Goal: Transaction & Acquisition: Purchase product/service

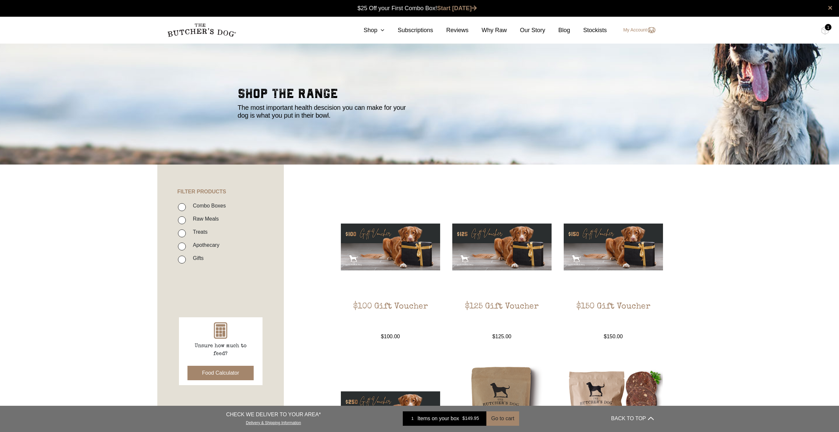
scroll to position [0, 0]
click at [382, 28] on icon at bounding box center [380, 30] width 7 height 6
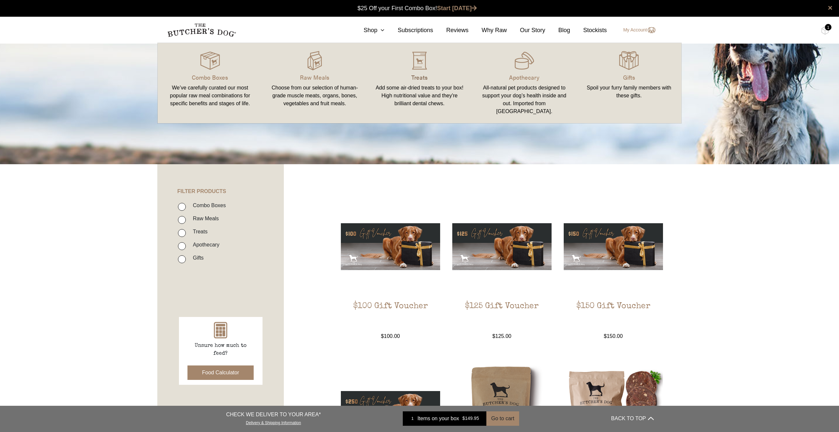
click at [419, 77] on p "Treats" at bounding box center [419, 77] width 89 height 9
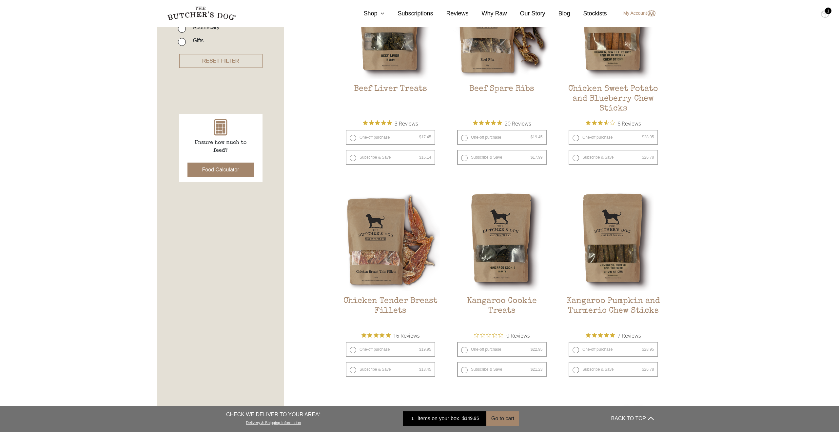
scroll to position [217, 0]
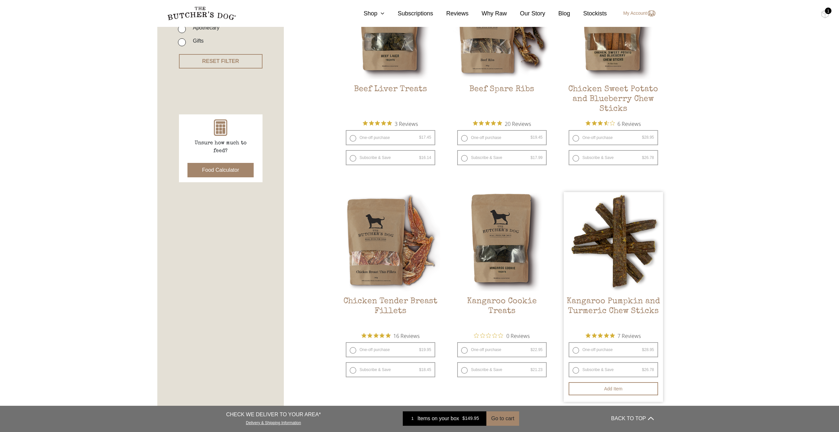
click at [577, 349] on label "One-off purchase $ 28.95 — or subscribe and save 7.5%" at bounding box center [613, 349] width 89 height 15
radio input "true"
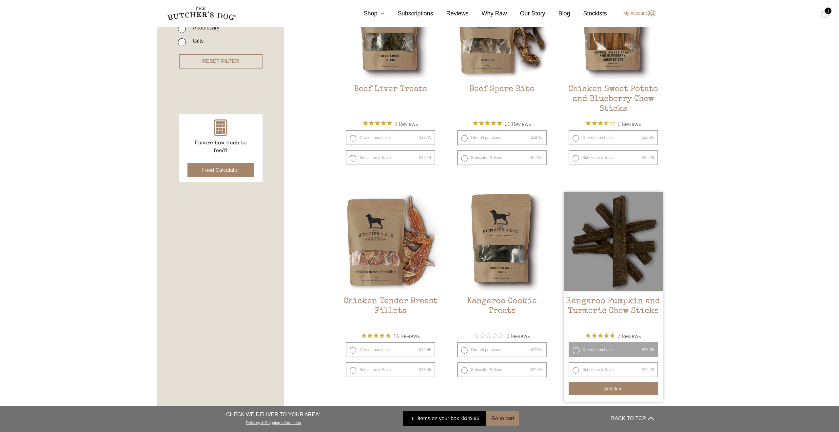
click at [618, 389] on button "Add item" at bounding box center [613, 388] width 89 height 13
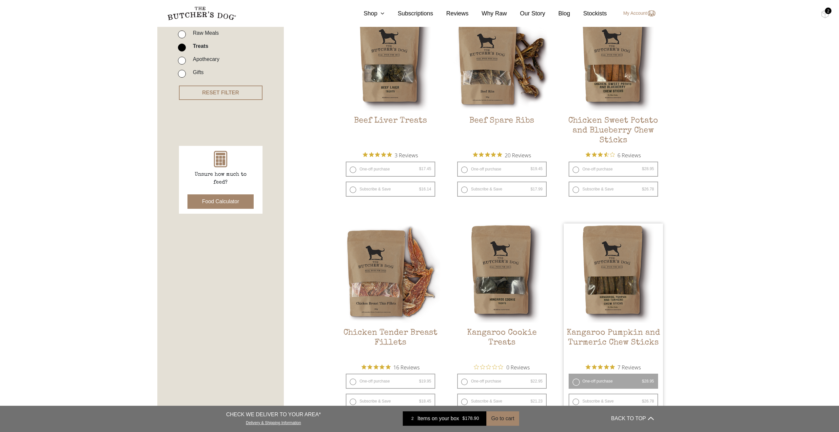
scroll to position [178, 0]
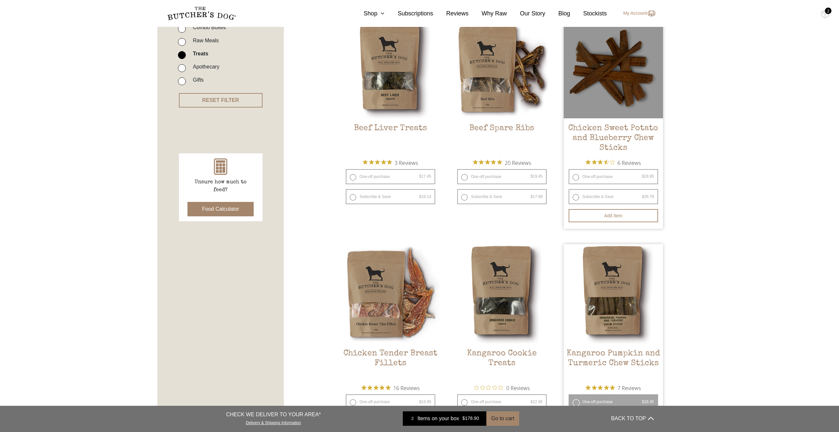
click at [577, 178] on label "One-off purchase $ 28.95 — or subscribe and save 7.5%" at bounding box center [613, 176] width 89 height 15
radio input "true"
radio input "false"
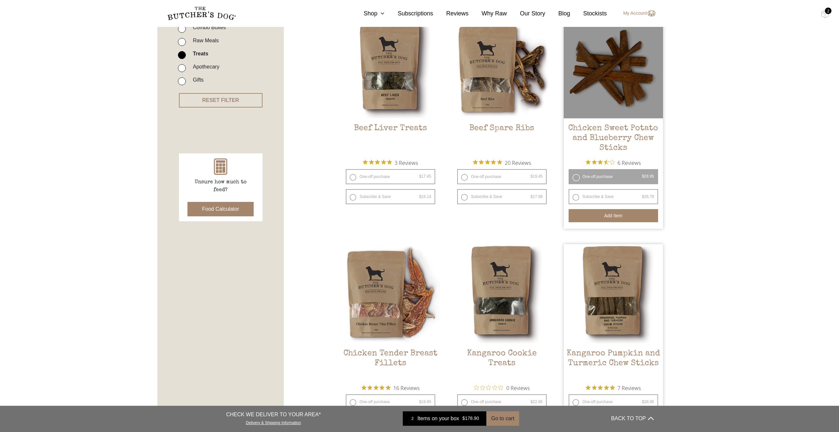
click at [611, 217] on button "Add item" at bounding box center [613, 215] width 89 height 13
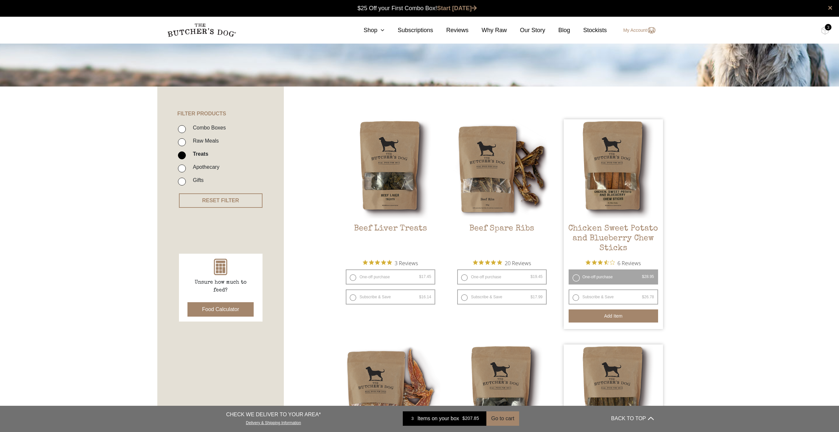
scroll to position [0, 0]
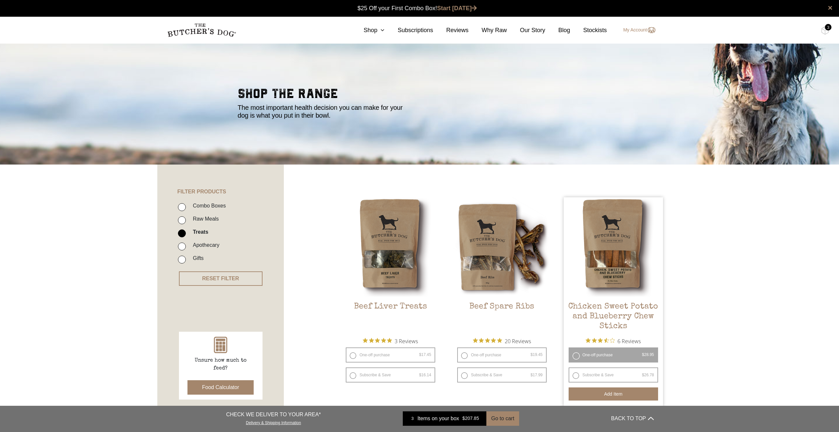
click at [826, 29] on div "3" at bounding box center [828, 27] width 7 height 7
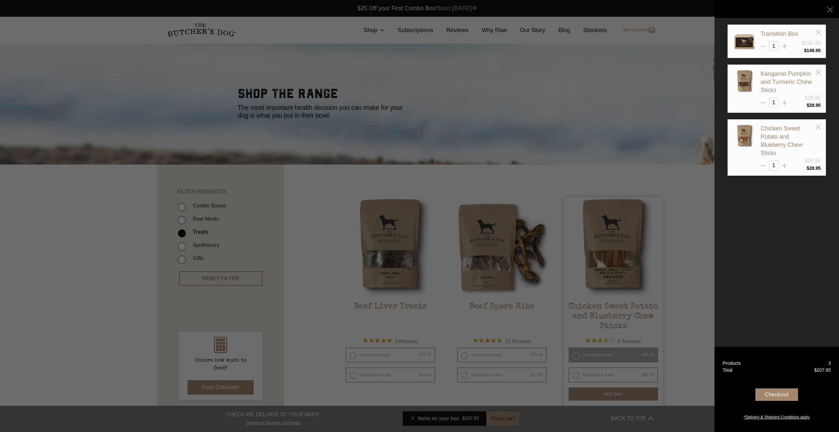
click at [773, 392] on div "Checkout" at bounding box center [776, 394] width 43 height 12
